Goal: Task Accomplishment & Management: Use online tool/utility

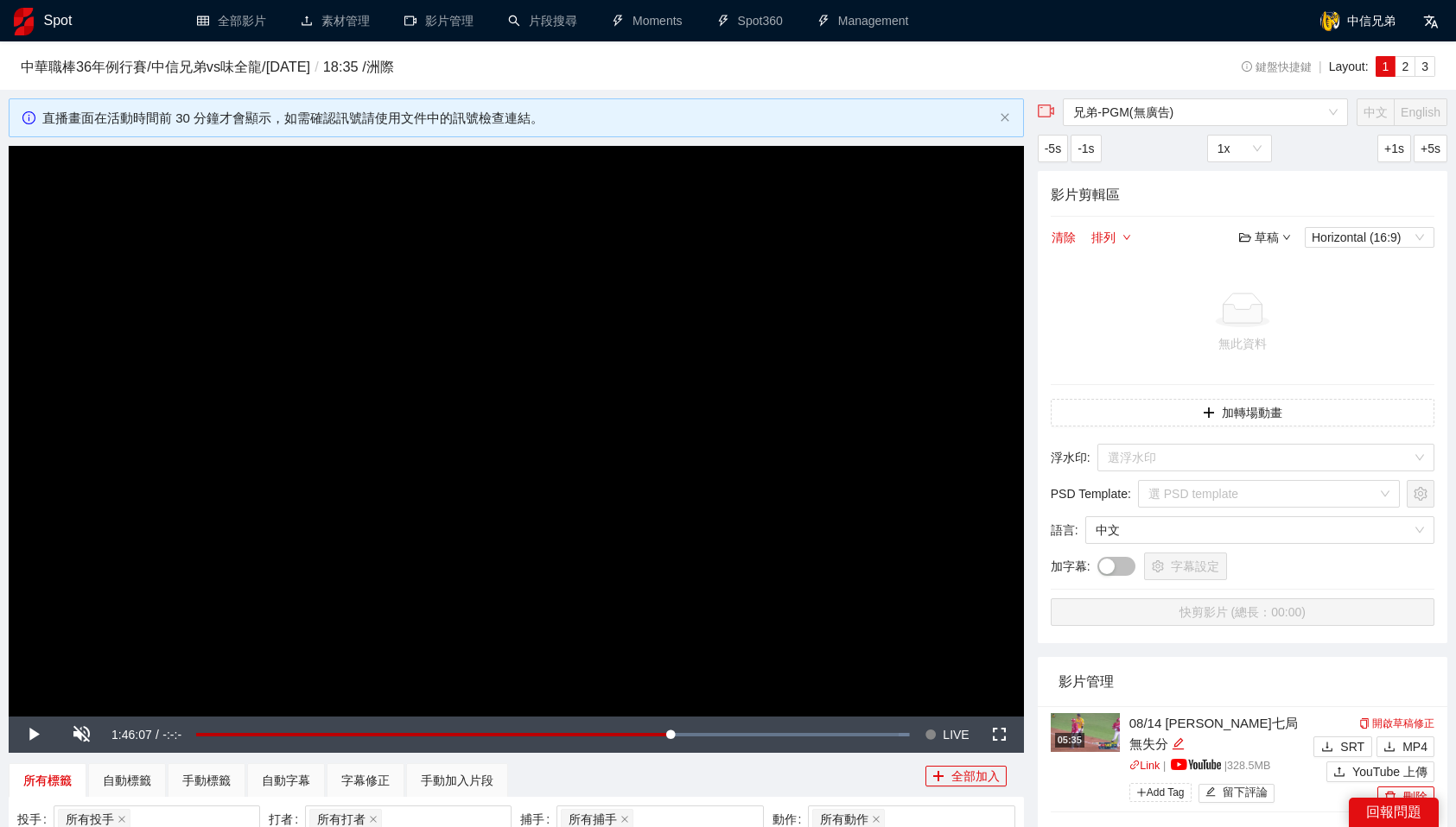
click at [52, 23] on h1 "Spot" at bounding box center [59, 20] width 28 height 42
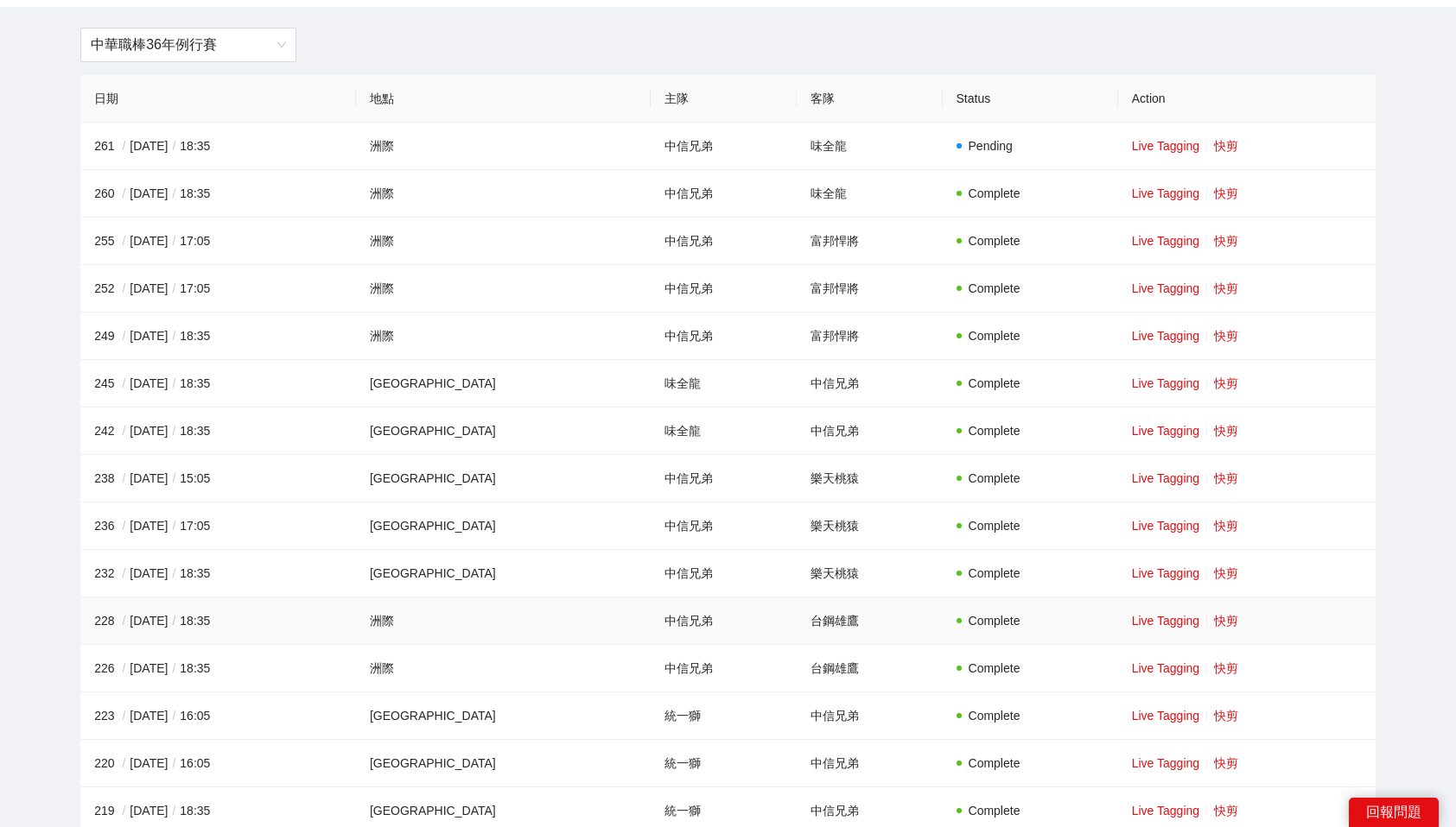
scroll to position [176, 0]
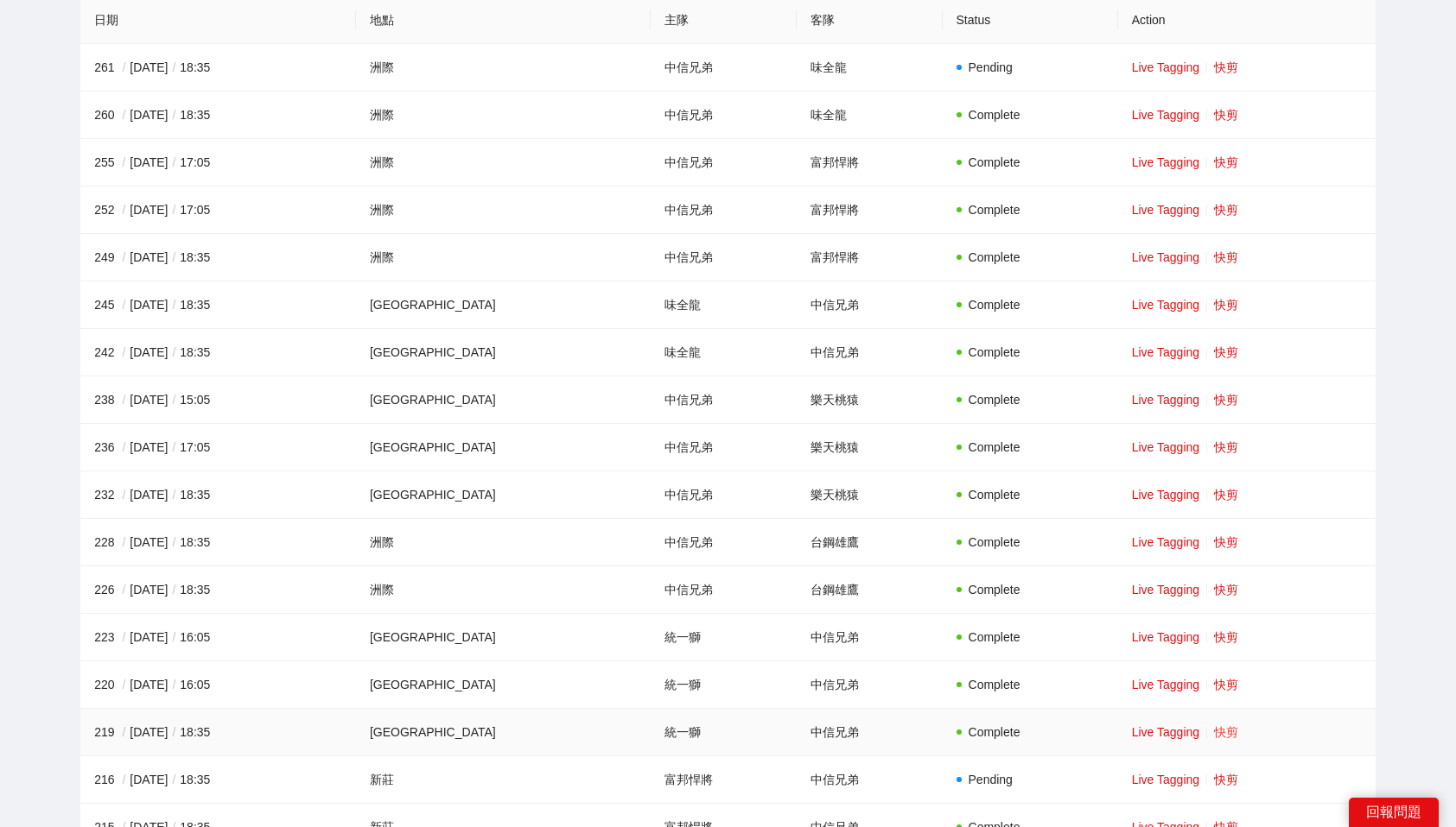
click at [1214, 731] on link "快剪" at bounding box center [1225, 733] width 24 height 14
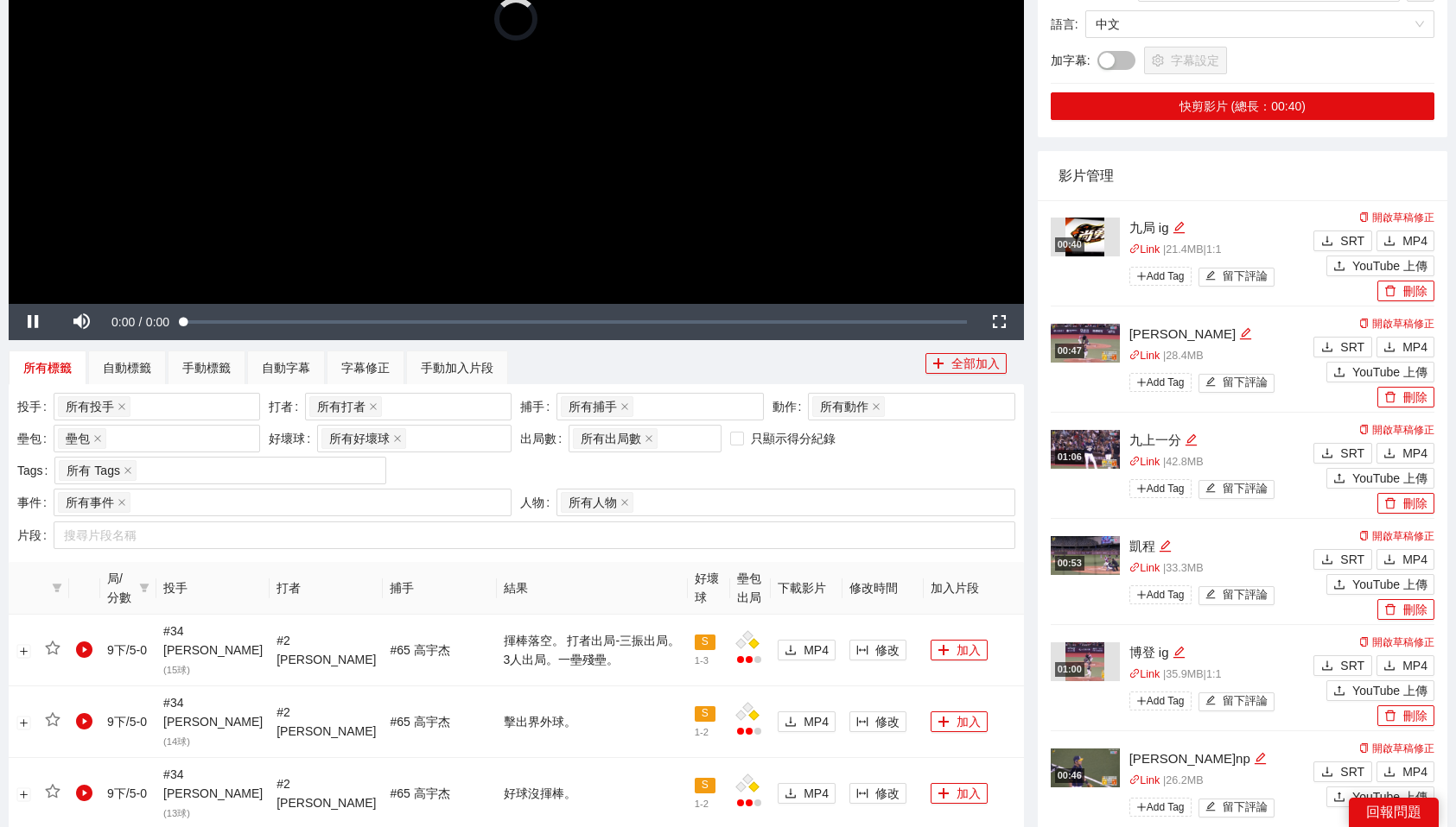
scroll to position [417, 0]
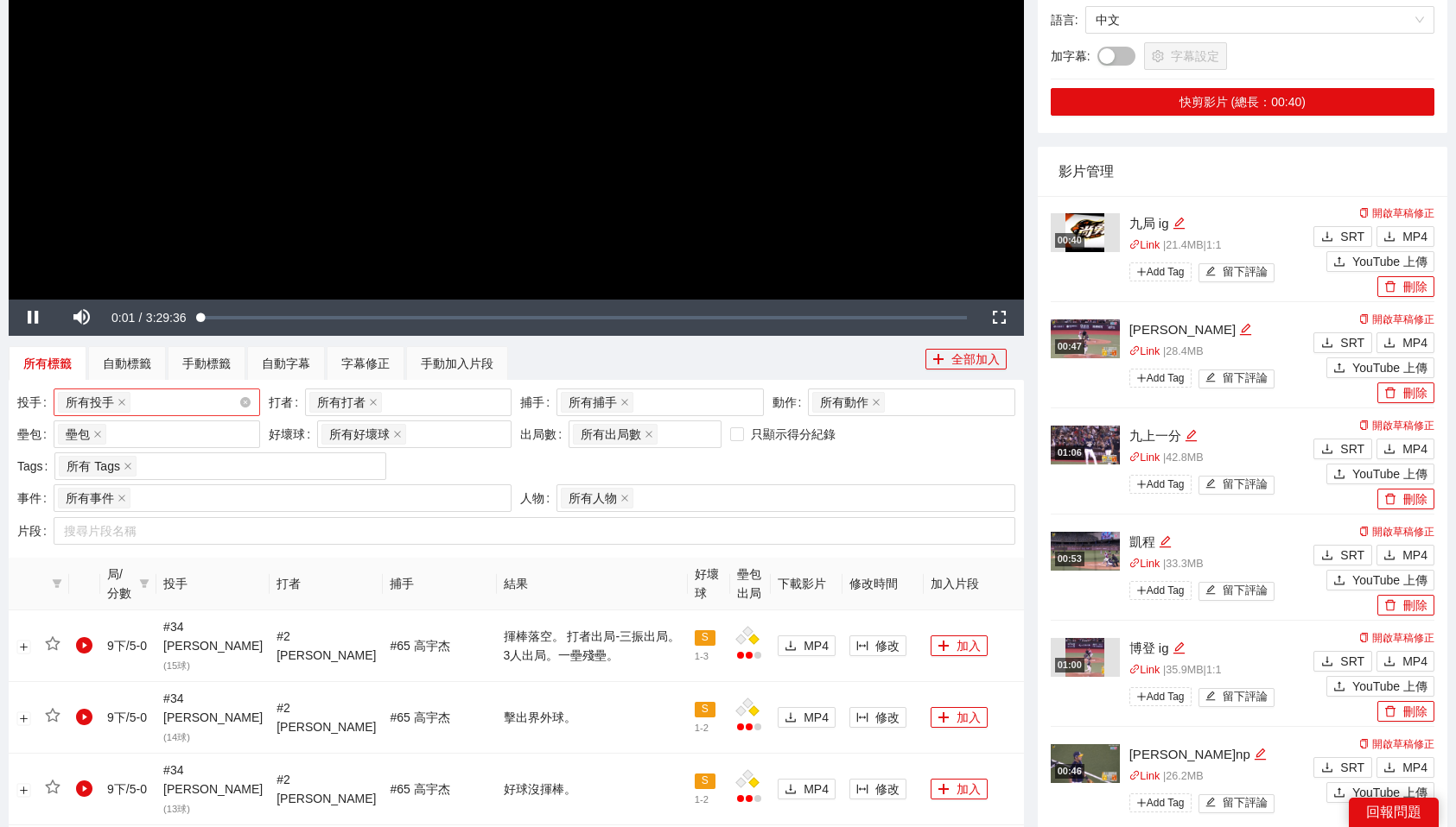
click at [185, 402] on div "所有投手 + 0 ..." at bounding box center [147, 402] width 180 height 24
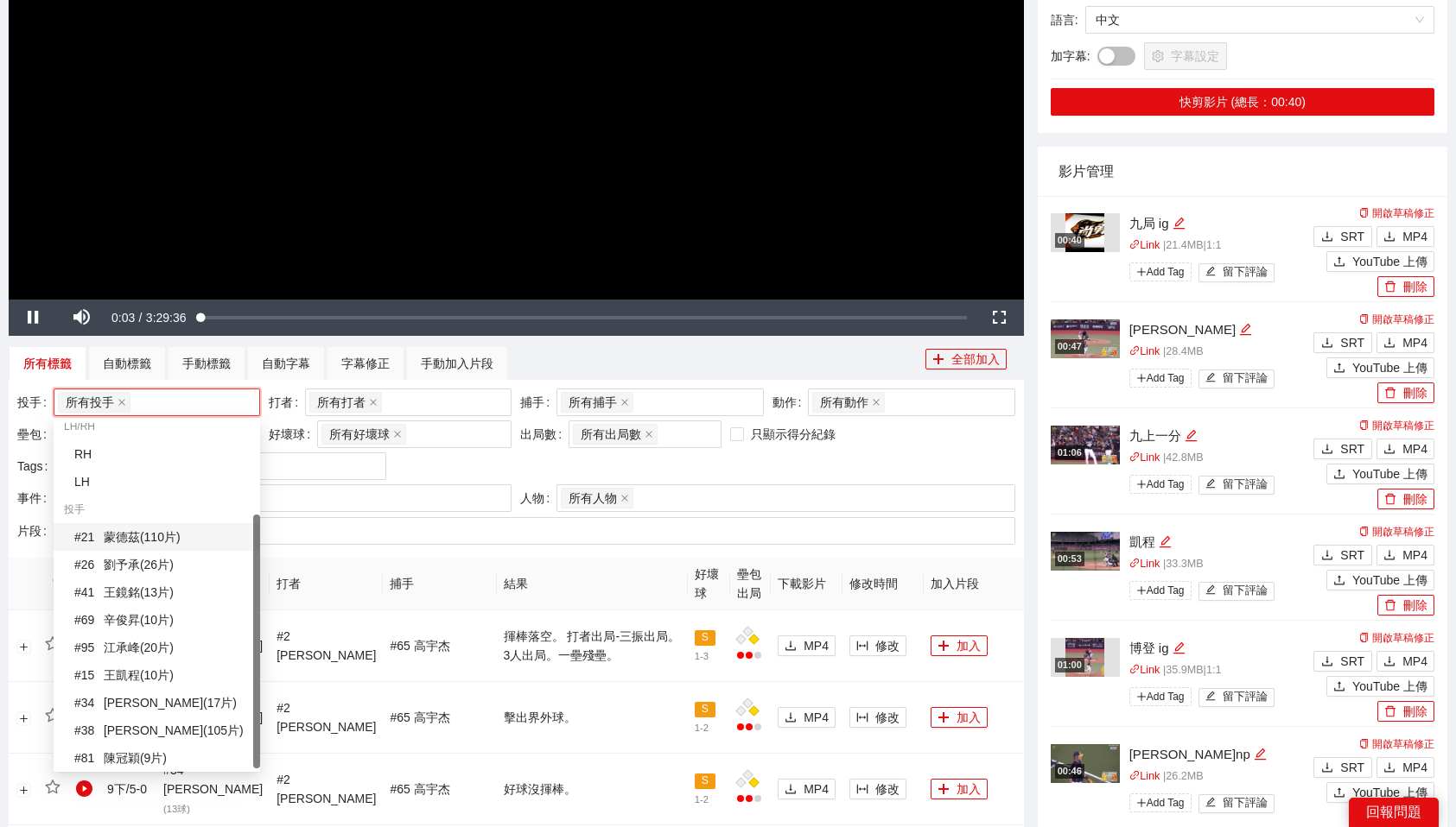
scroll to position [124, 0]
click at [154, 722] on div "# 38 [PERSON_NAME] ( 105 片 )" at bounding box center [162, 727] width 176 height 19
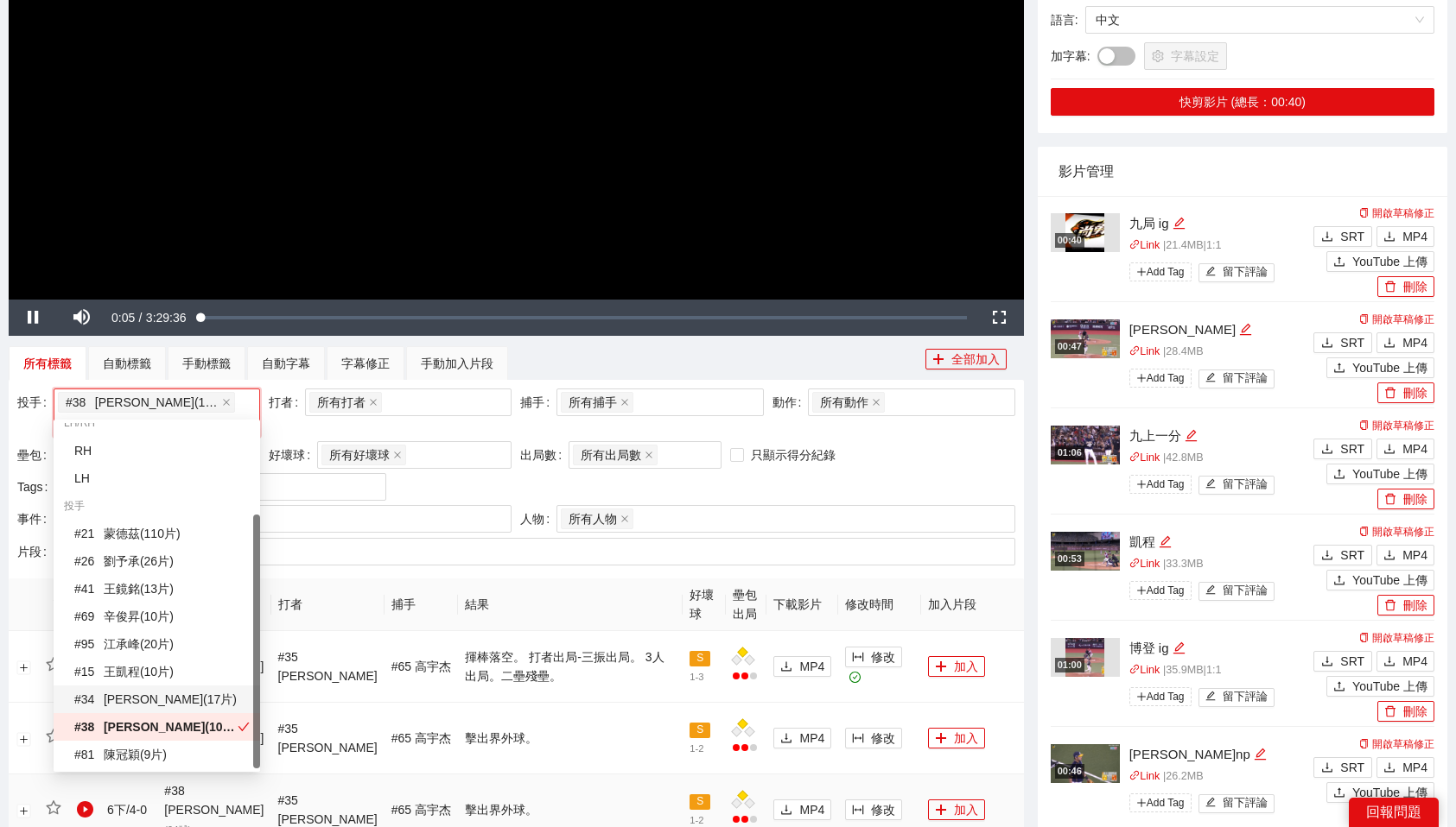
scroll to position [585, 0]
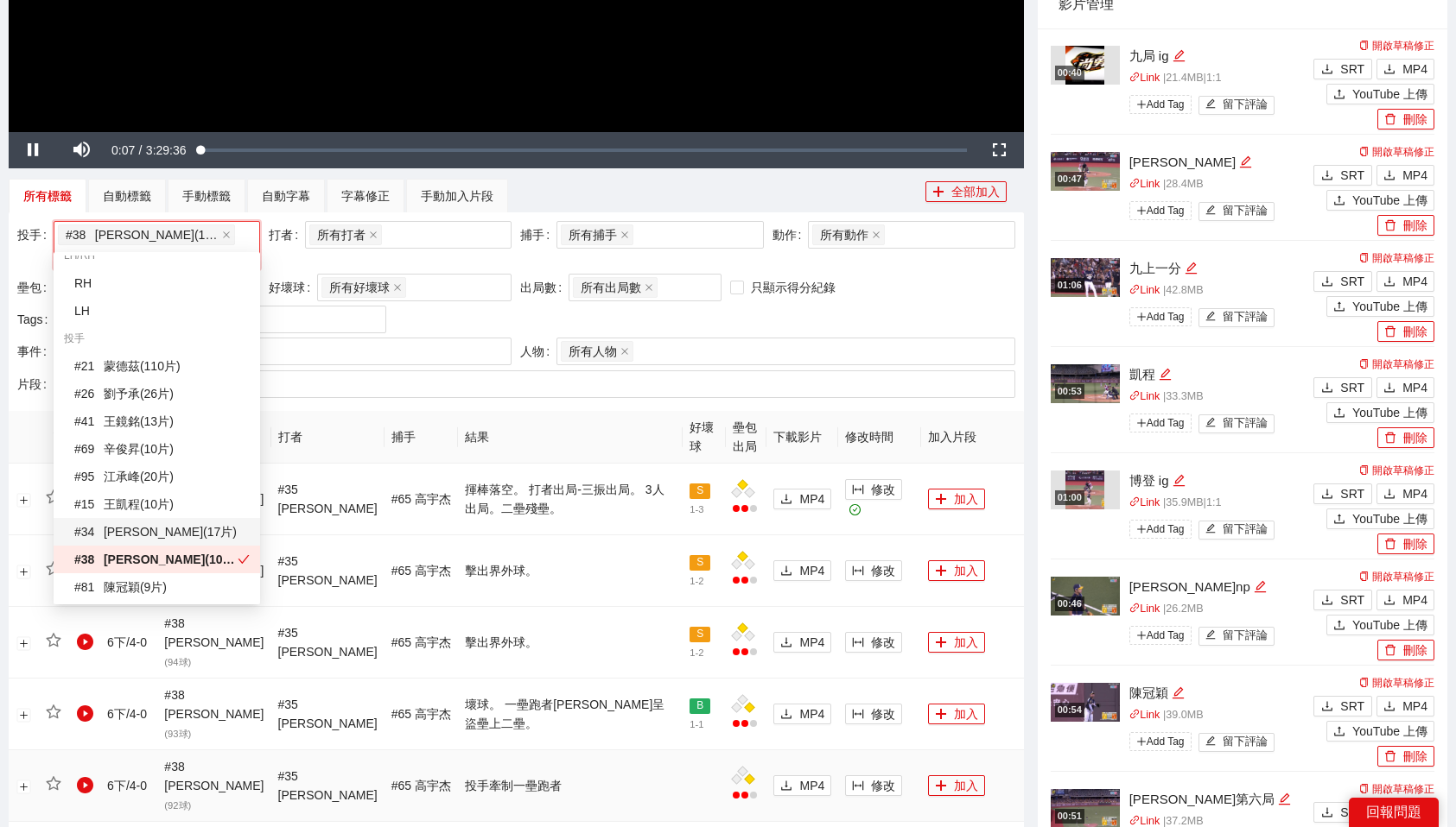
click at [599, 751] on td "投手牽制一壘跑者" at bounding box center [570, 786] width 225 height 72
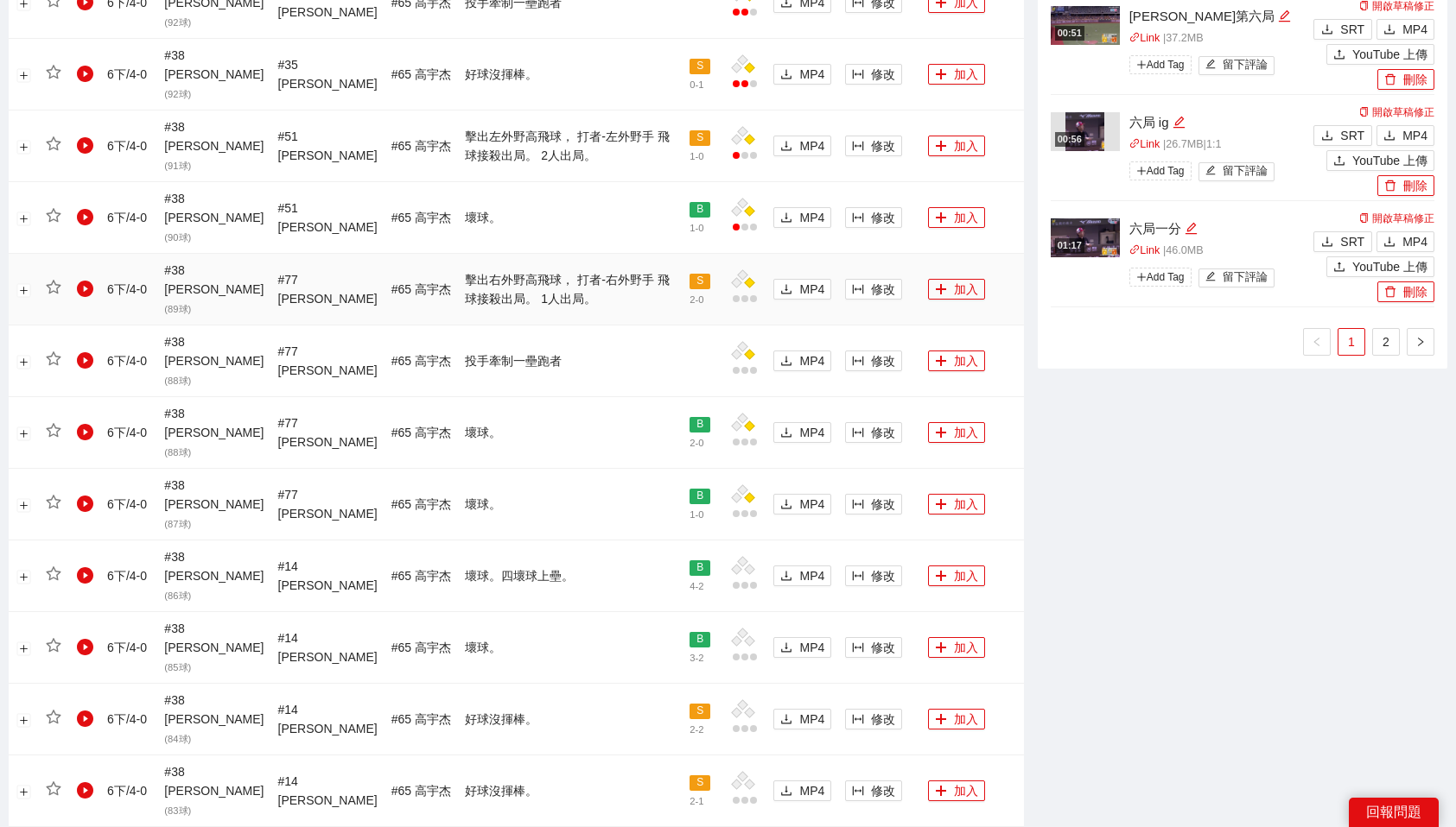
scroll to position [1398, 0]
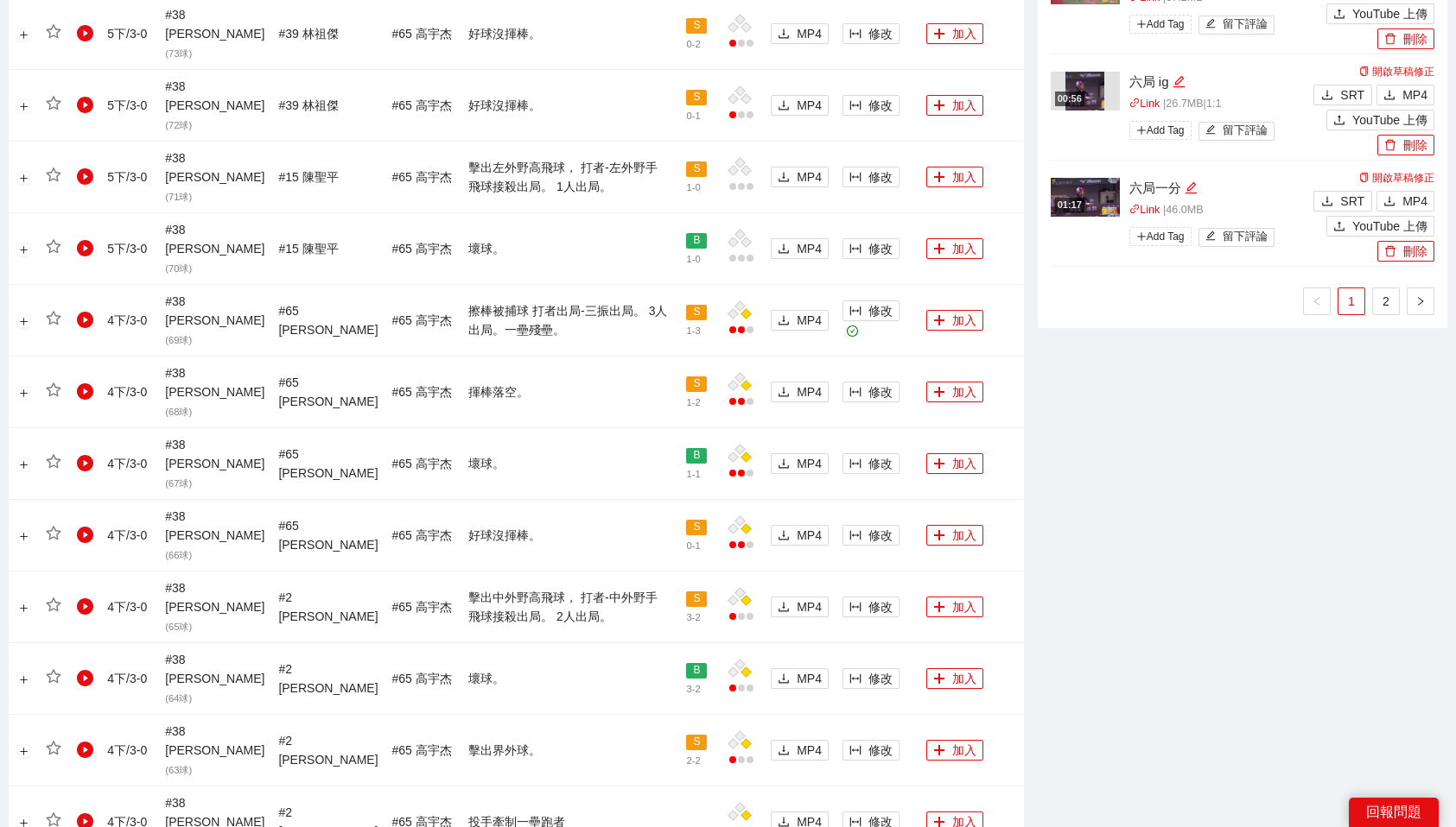
scroll to position [1410, 0]
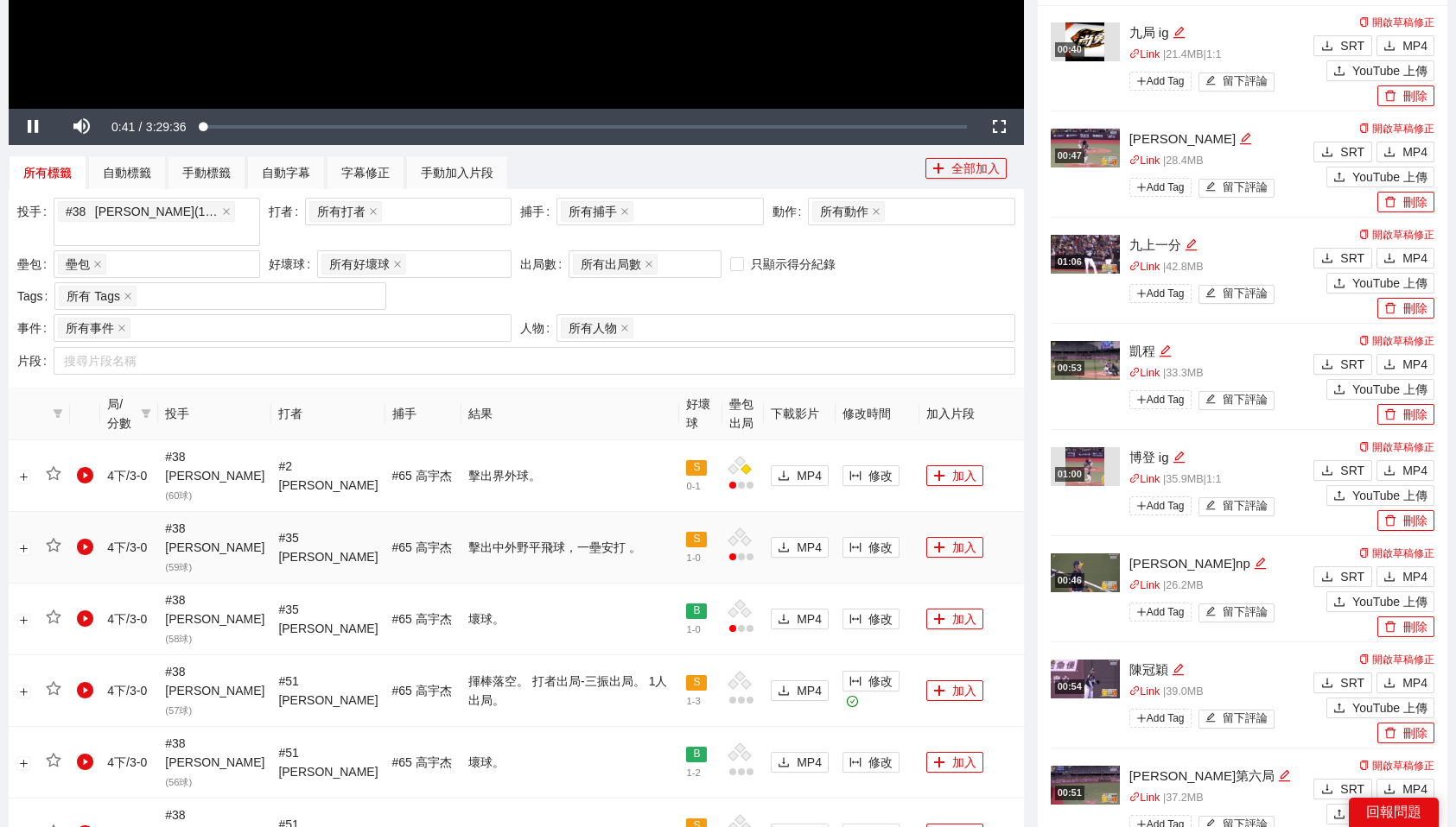
scroll to position [622, 0]
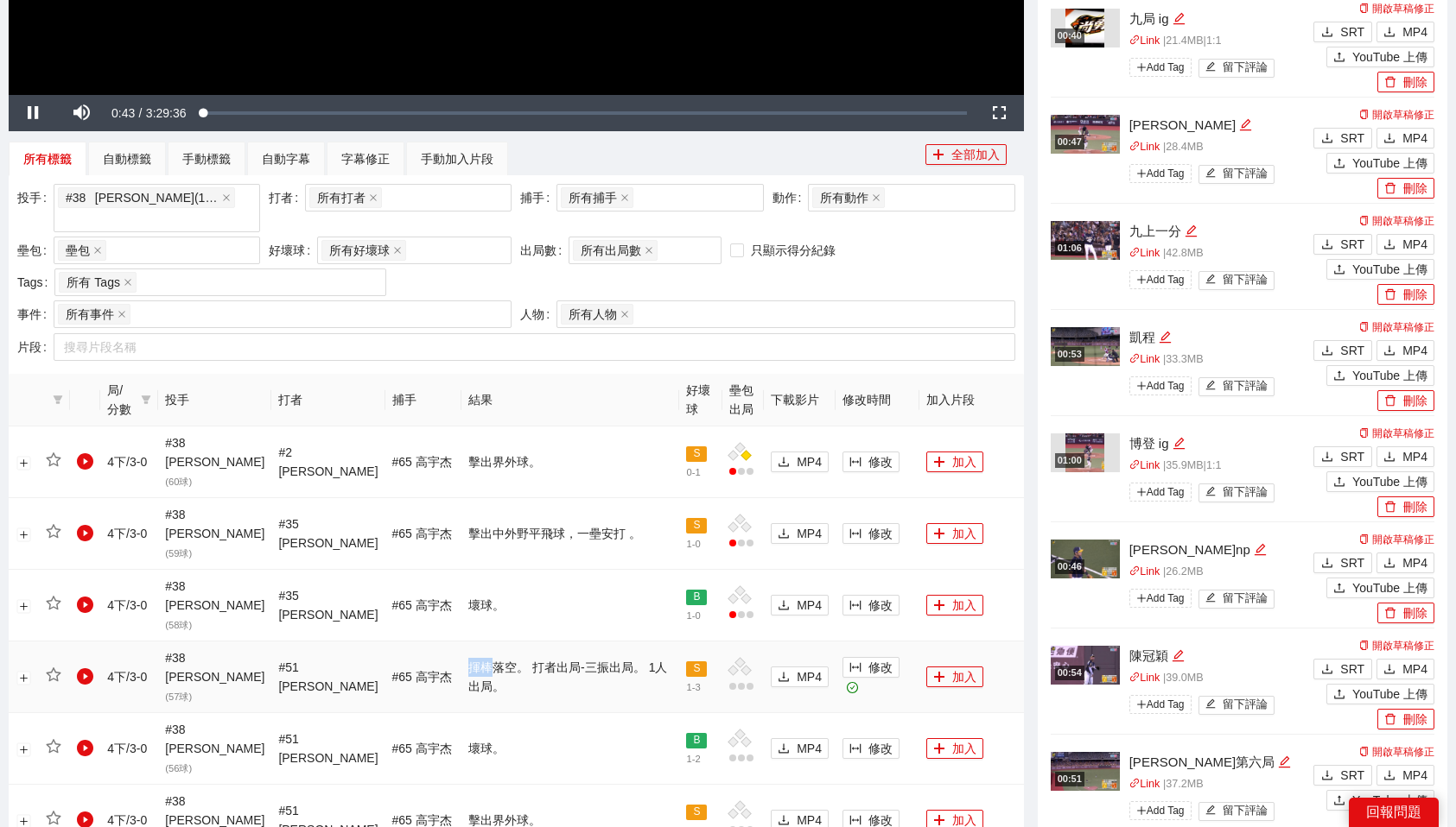
drag, startPoint x: 450, startPoint y: 587, endPoint x: 566, endPoint y: 579, distance: 116.3
click at [566, 642] on td "揮棒落空。 打者出局-三振出局。 1人出局。" at bounding box center [570, 677] width 218 height 72
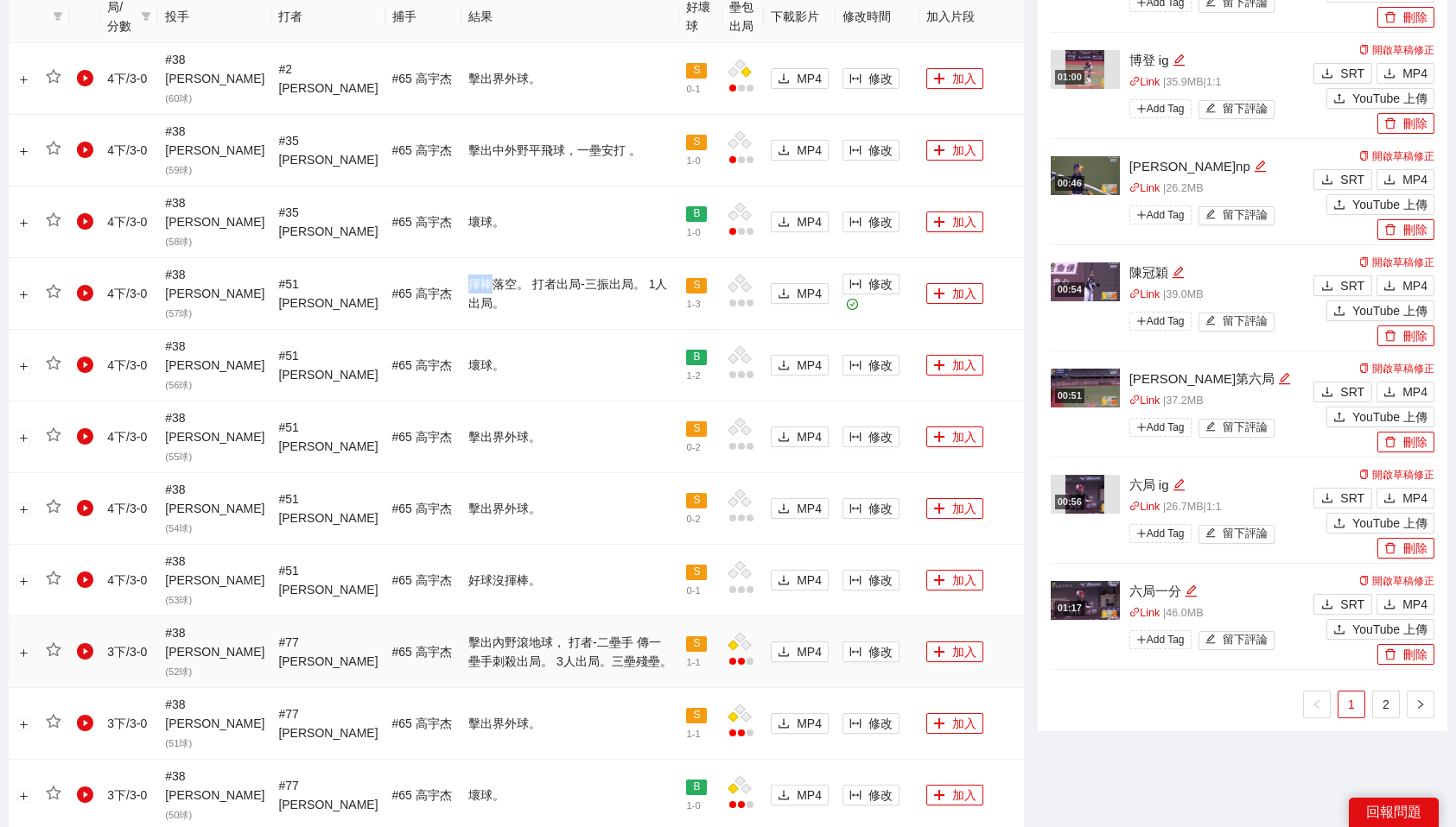
scroll to position [1011, 0]
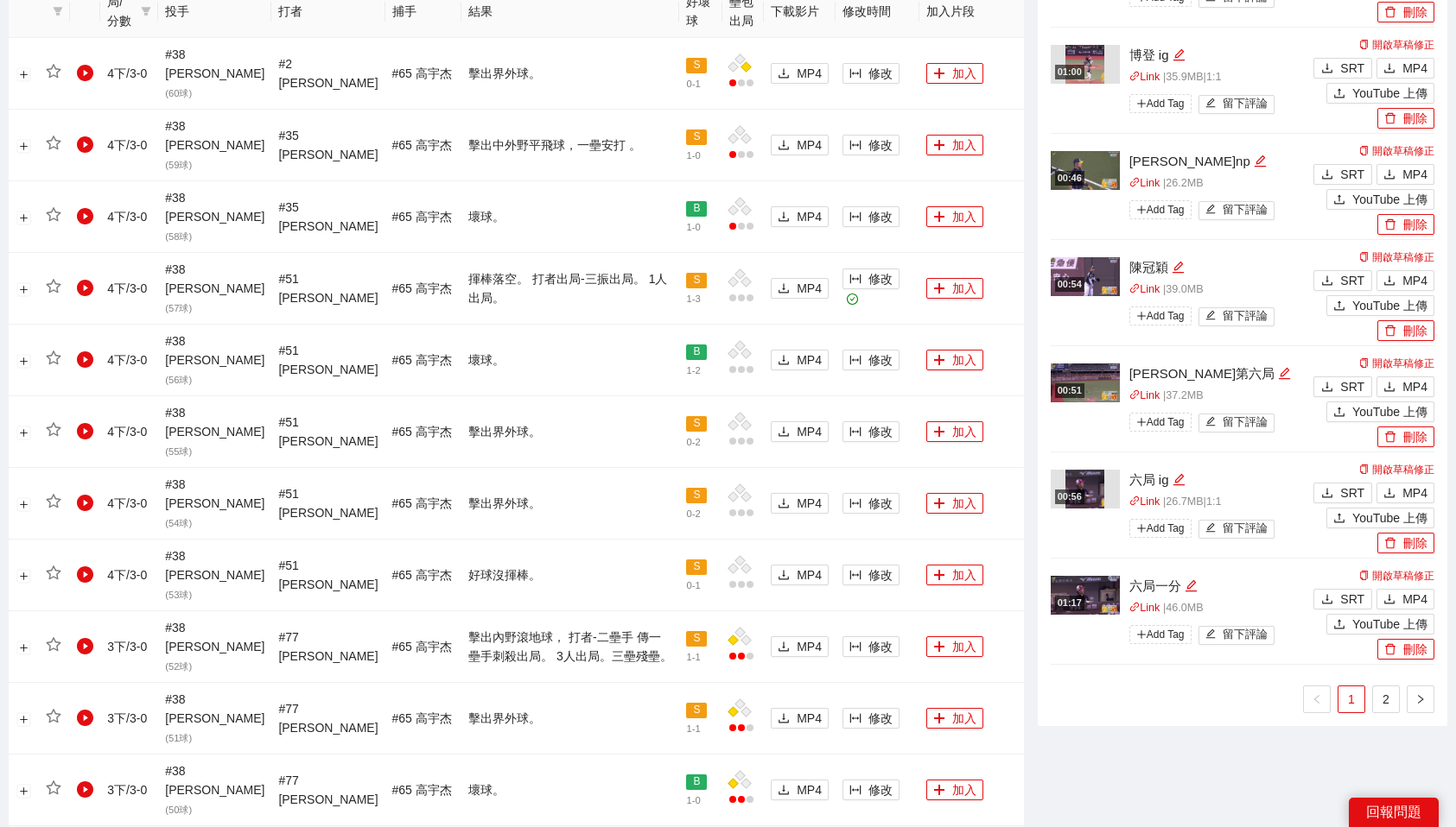
drag, startPoint x: 436, startPoint y: 610, endPoint x: 600, endPoint y: 647, distance: 168.1
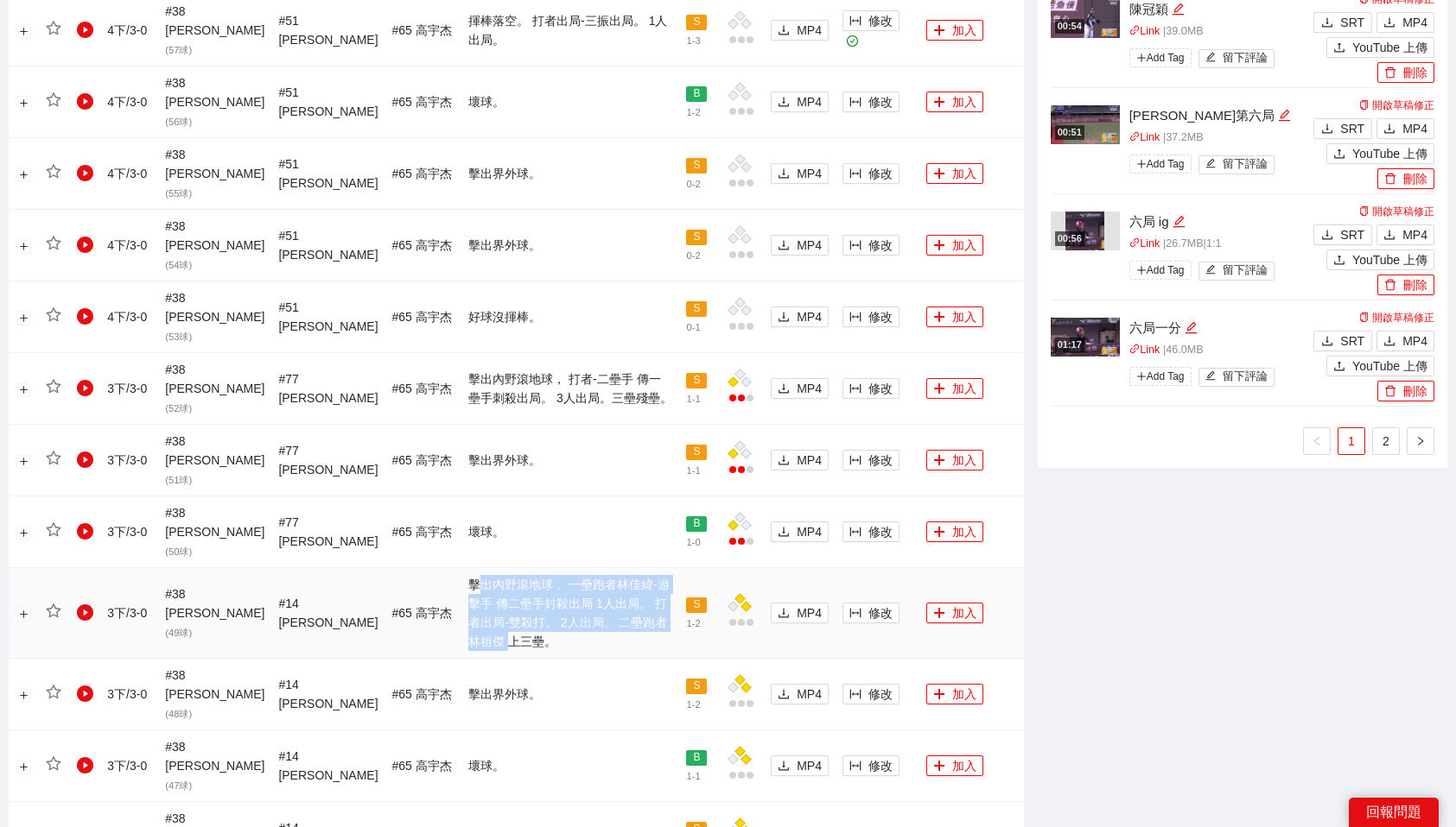
scroll to position [1274, 0]
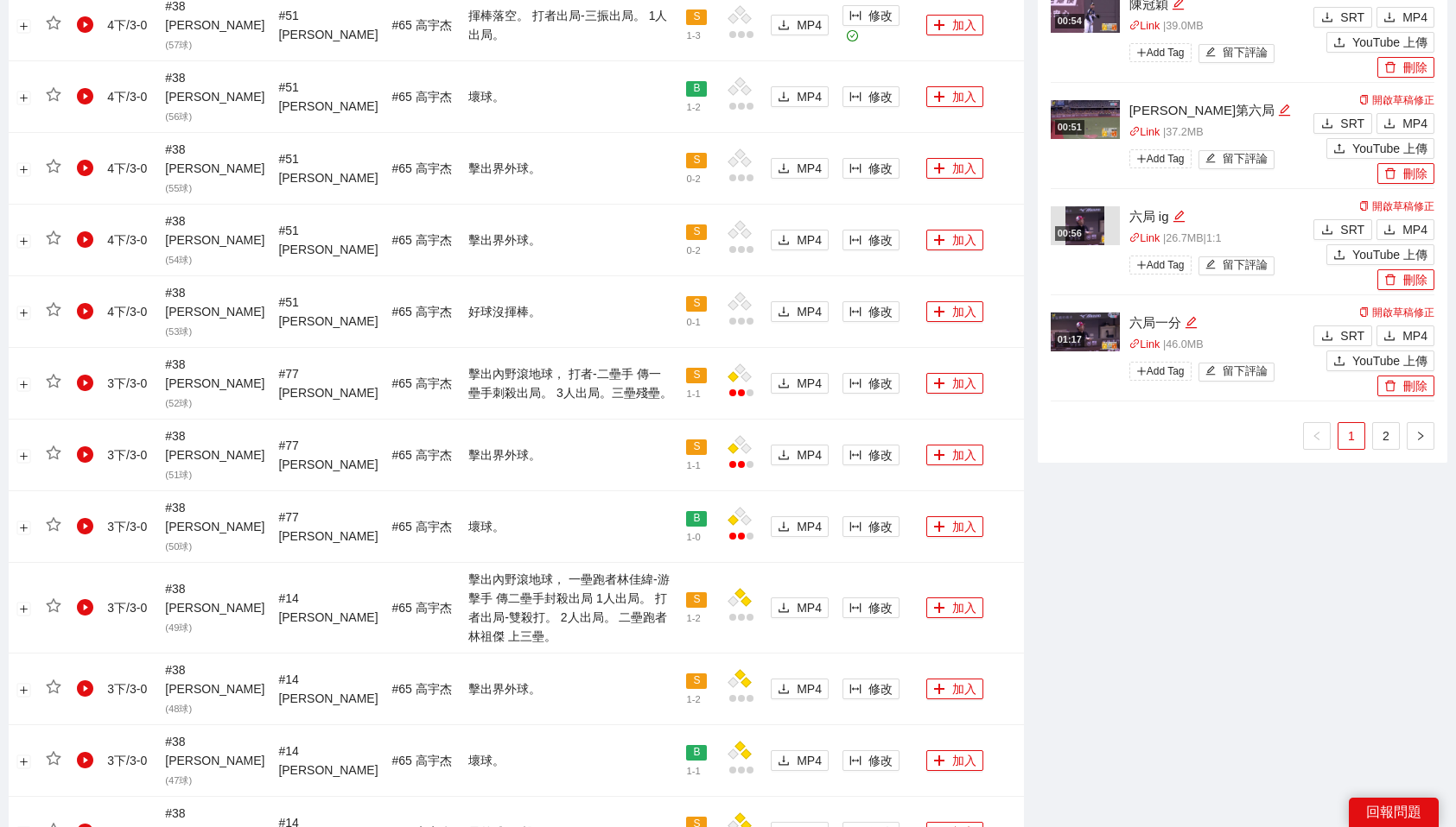
drag, startPoint x: 431, startPoint y: 569, endPoint x: 536, endPoint y: 611, distance: 113.1
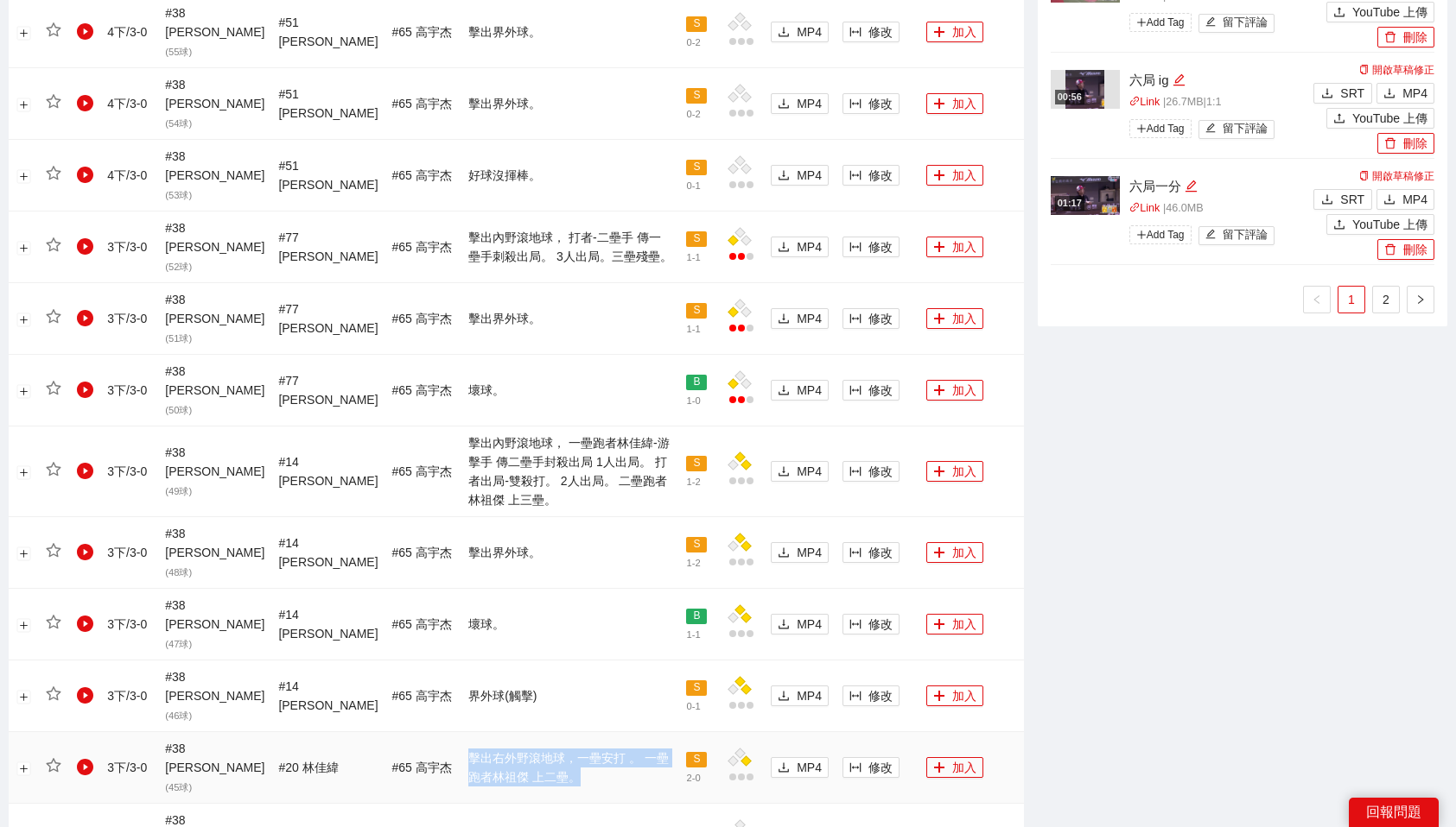
scroll to position [1411, 0]
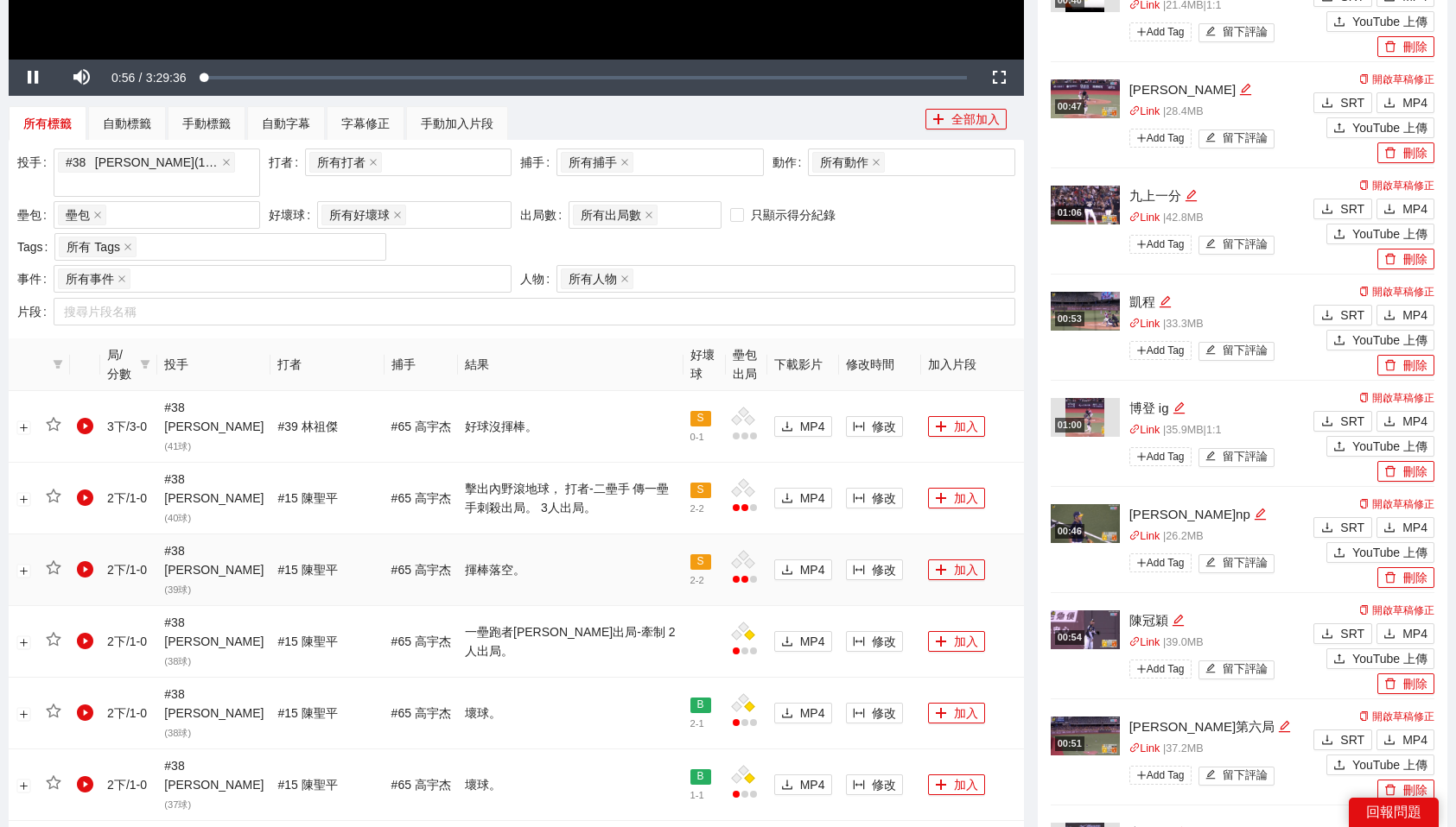
scroll to position [725, 0]
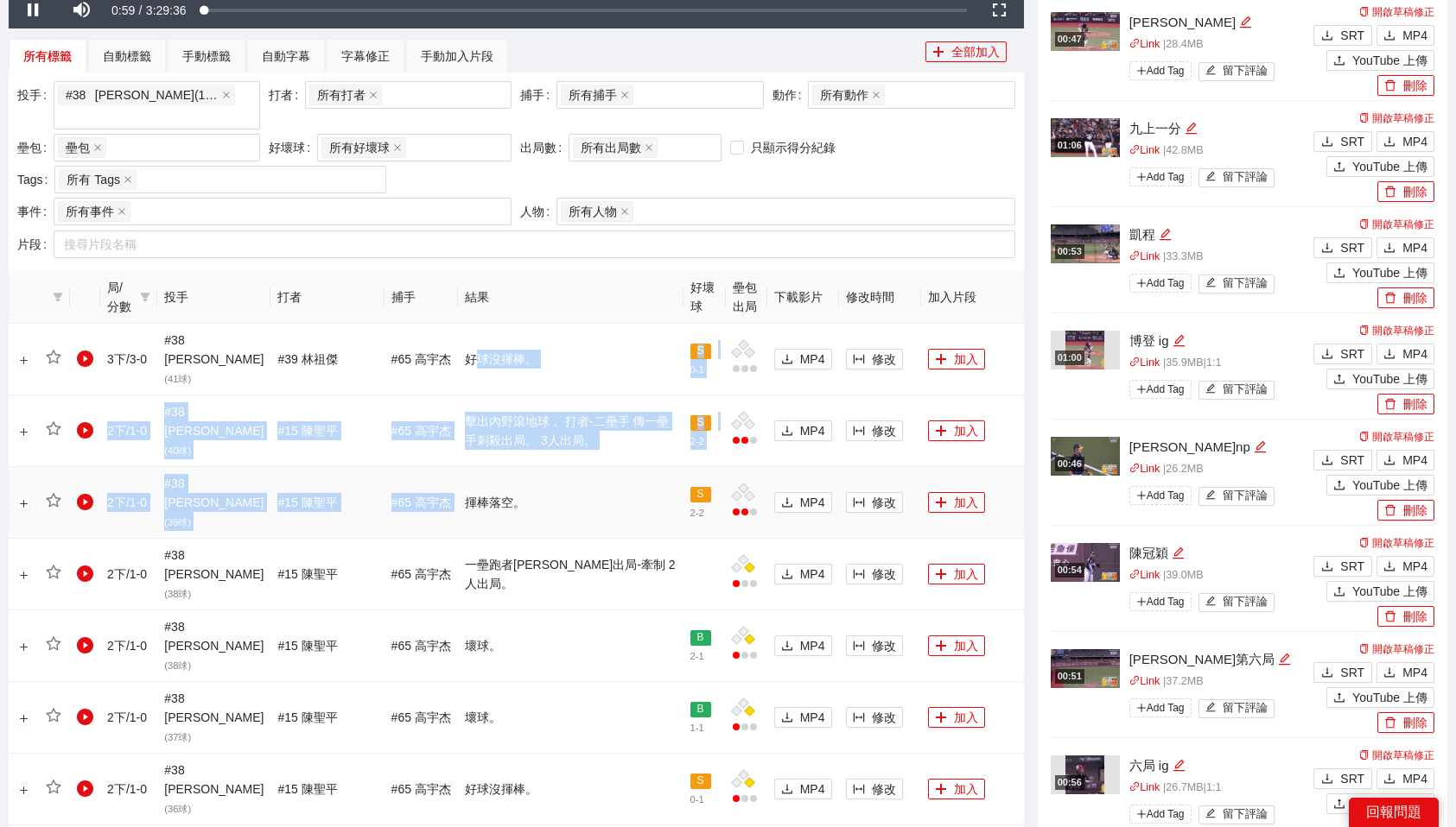
drag, startPoint x: 431, startPoint y: 329, endPoint x: 542, endPoint y: 421, distance: 144.2
click at [513, 396] on td "擊出內野滾地球， 打者-二壘手 傳一壘手刺殺出局。 3人出局。" at bounding box center [571, 431] width 226 height 72
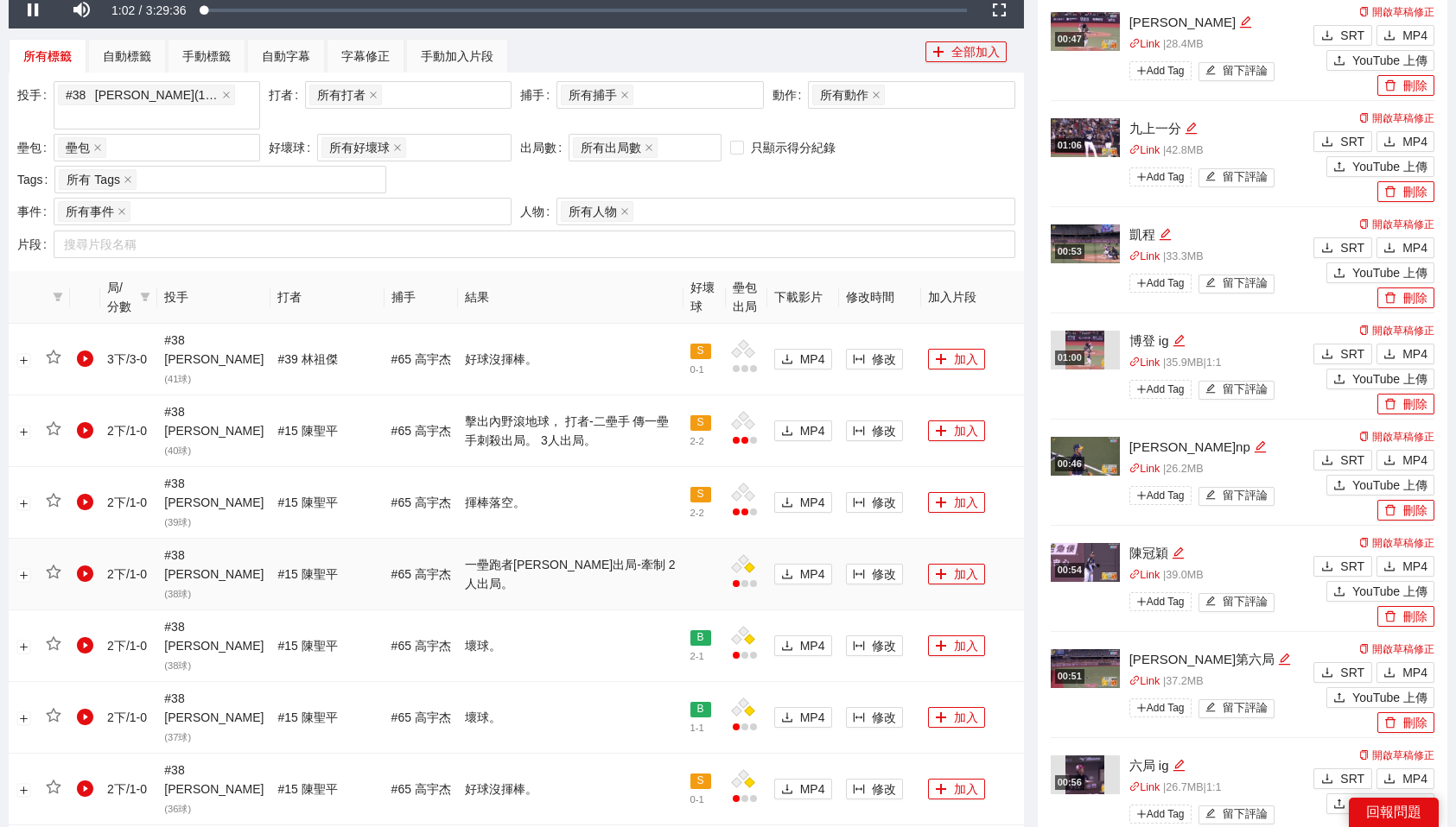
click at [481, 539] on td "一壘跑者[PERSON_NAME]出局-牽制 2人出局。" at bounding box center [571, 574] width 226 height 72
click at [874, 565] on span "修改" at bounding box center [883, 574] width 24 height 19
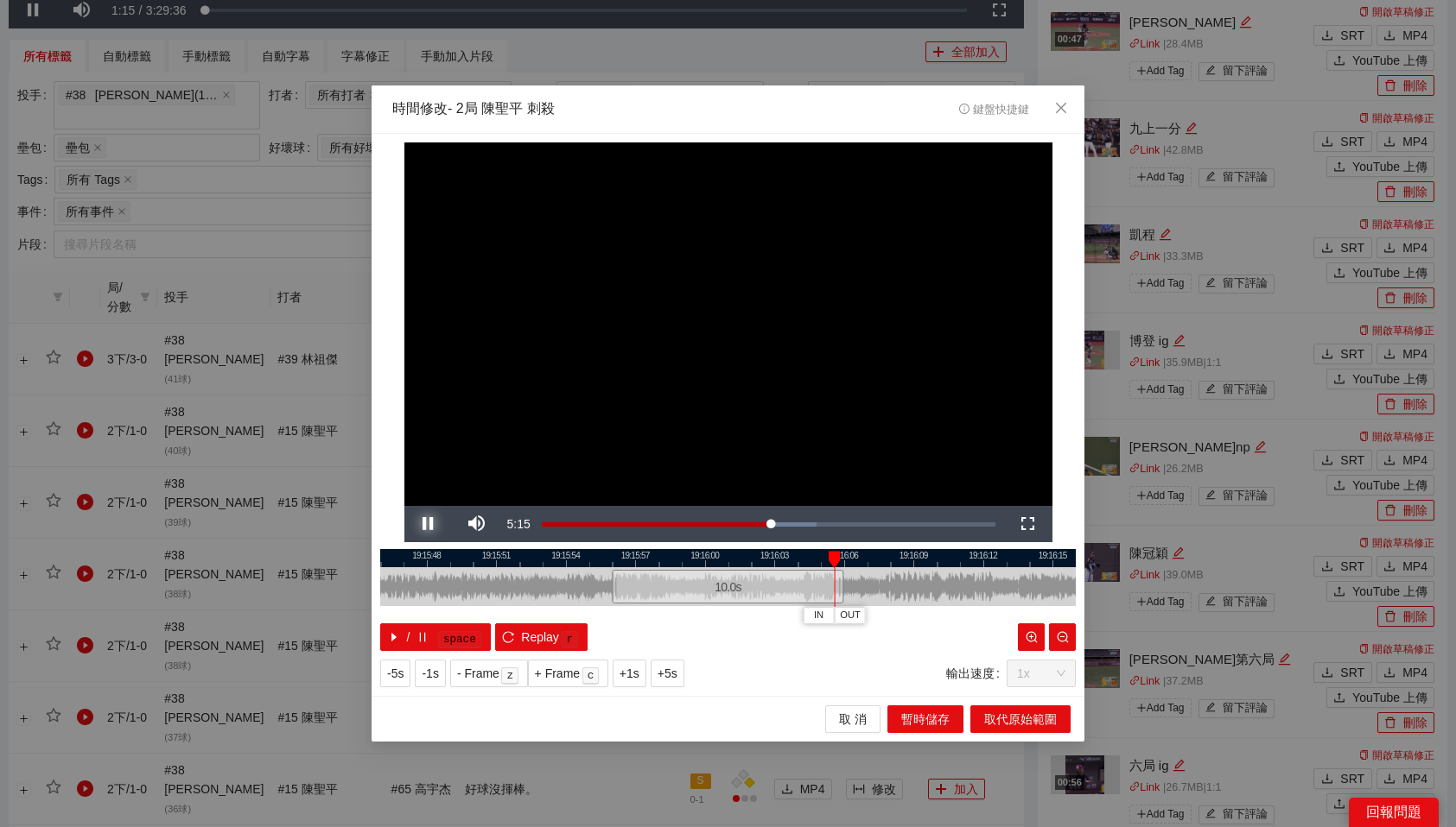
click at [429, 524] on span "Video Player" at bounding box center [429, 524] width 0 height 0
click at [709, 553] on div at bounding box center [727, 558] width 695 height 18
click at [1058, 113] on icon "close" at bounding box center [1061, 108] width 14 height 14
